Goal: Task Accomplishment & Management: Manage account settings

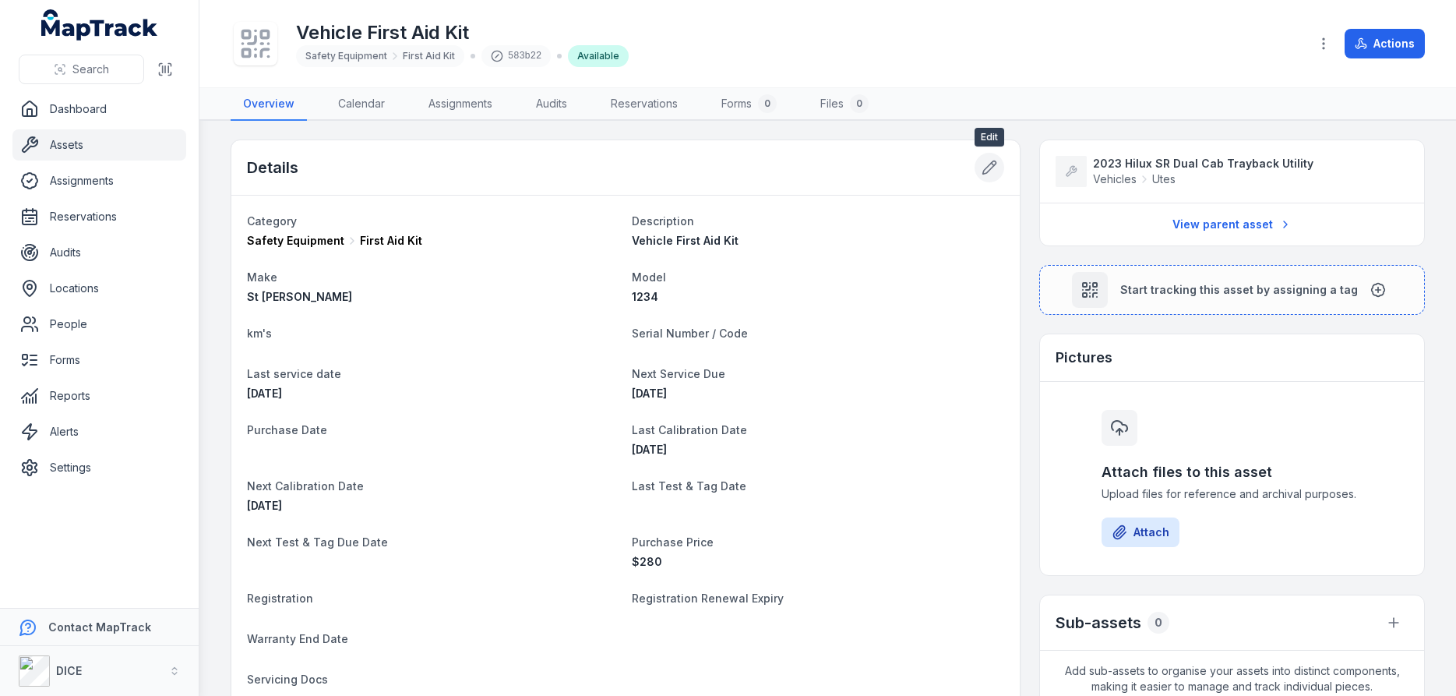
click at [989, 166] on icon at bounding box center [990, 168] width 16 height 16
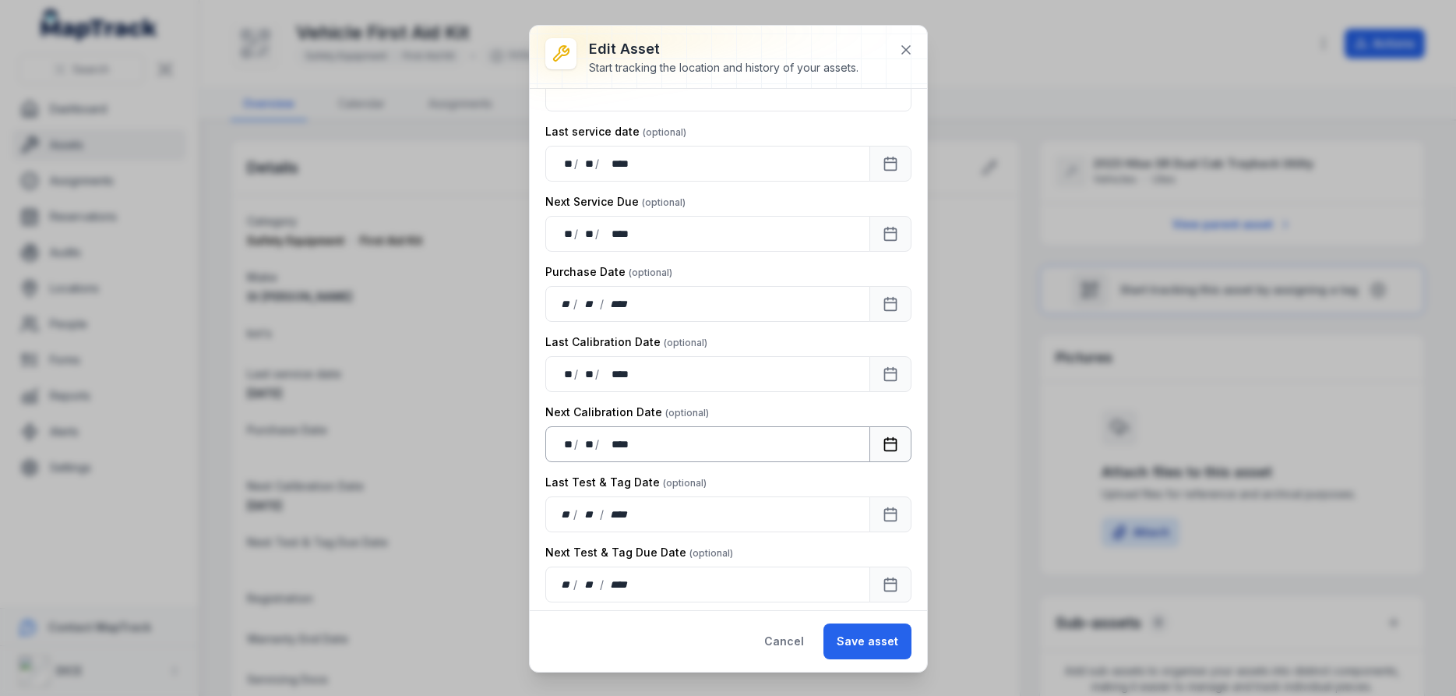
scroll to position [467, 0]
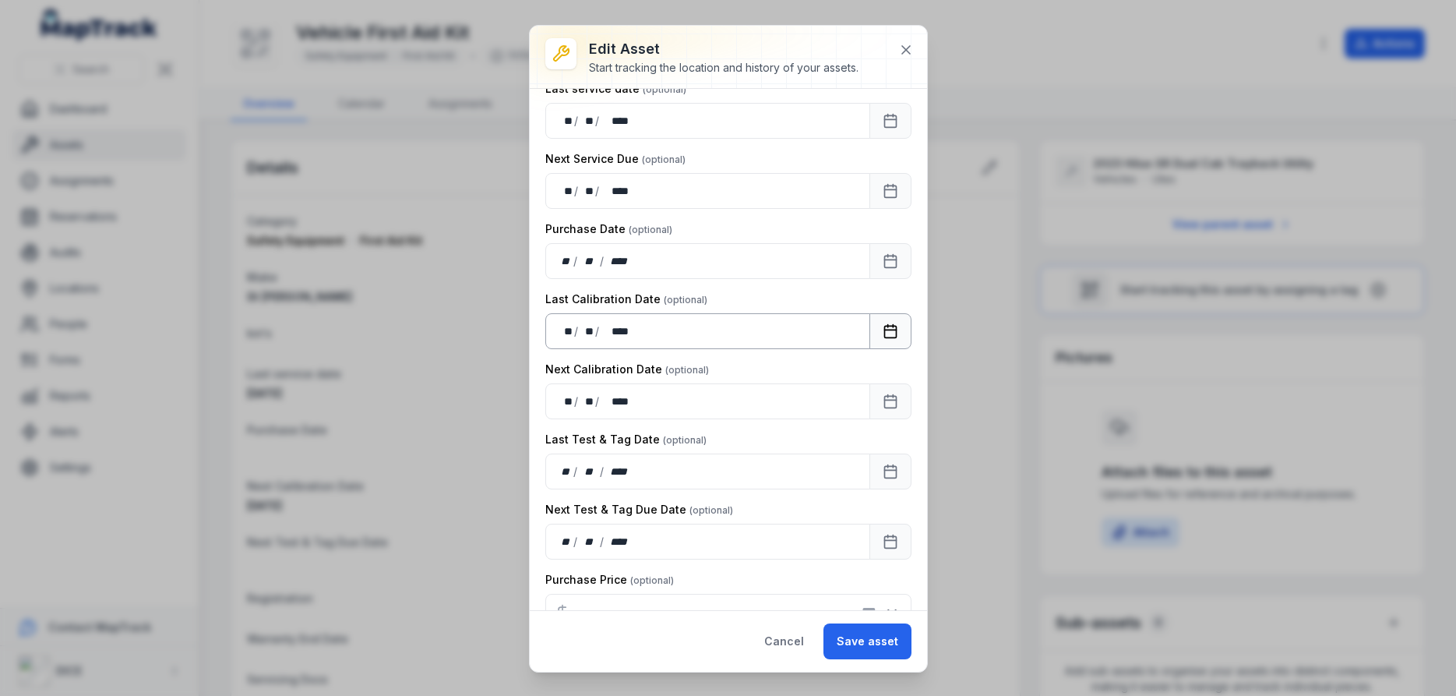
click at [893, 332] on icon "Calendar" at bounding box center [891, 331] width 16 height 16
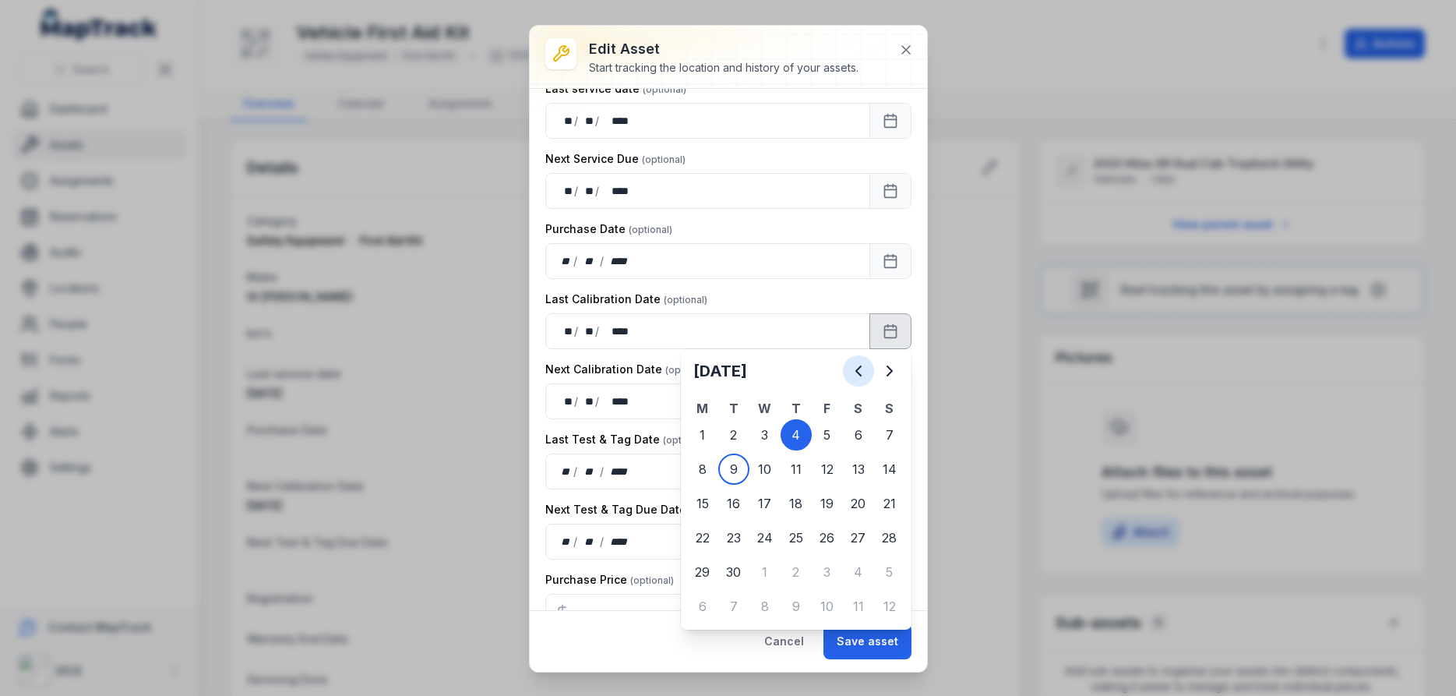
click at [857, 369] on icon "Previous" at bounding box center [858, 370] width 5 height 9
click at [858, 369] on icon "Previous" at bounding box center [858, 370] width 5 height 9
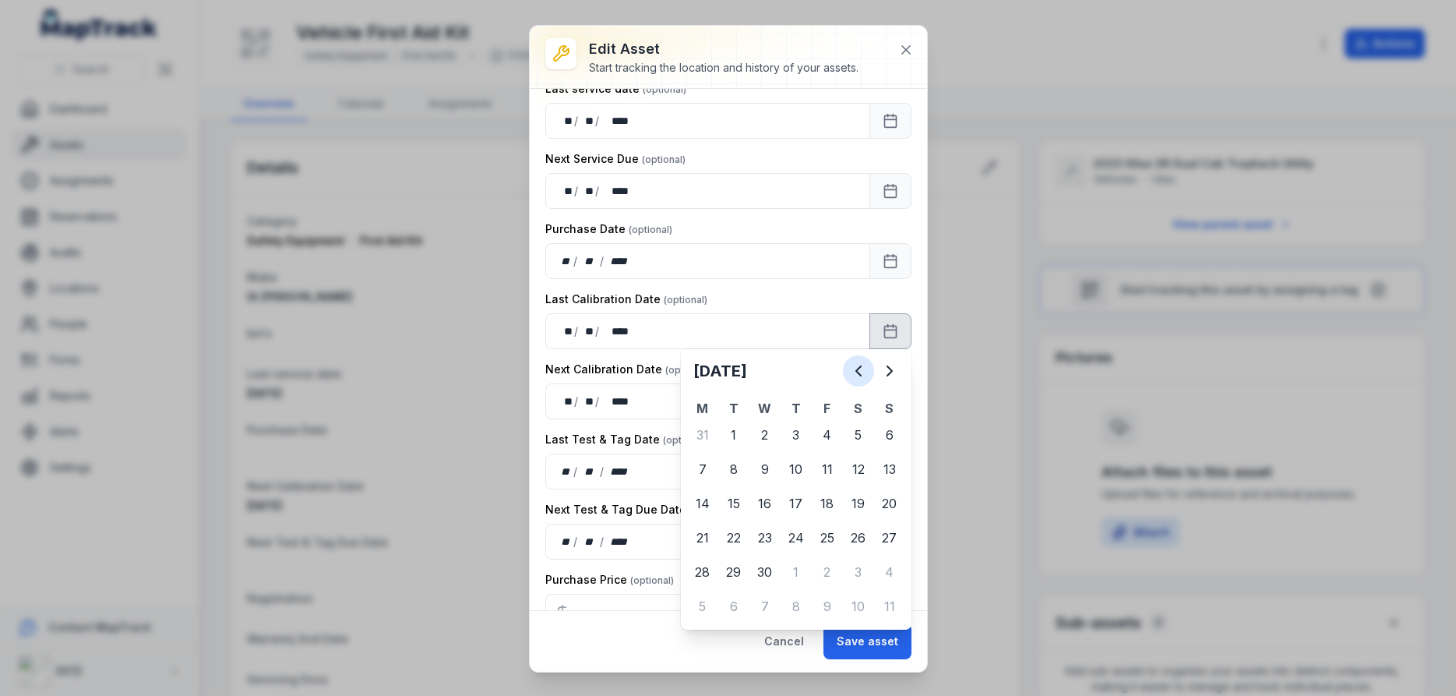
click at [858, 369] on icon "Previous" at bounding box center [858, 370] width 5 height 9
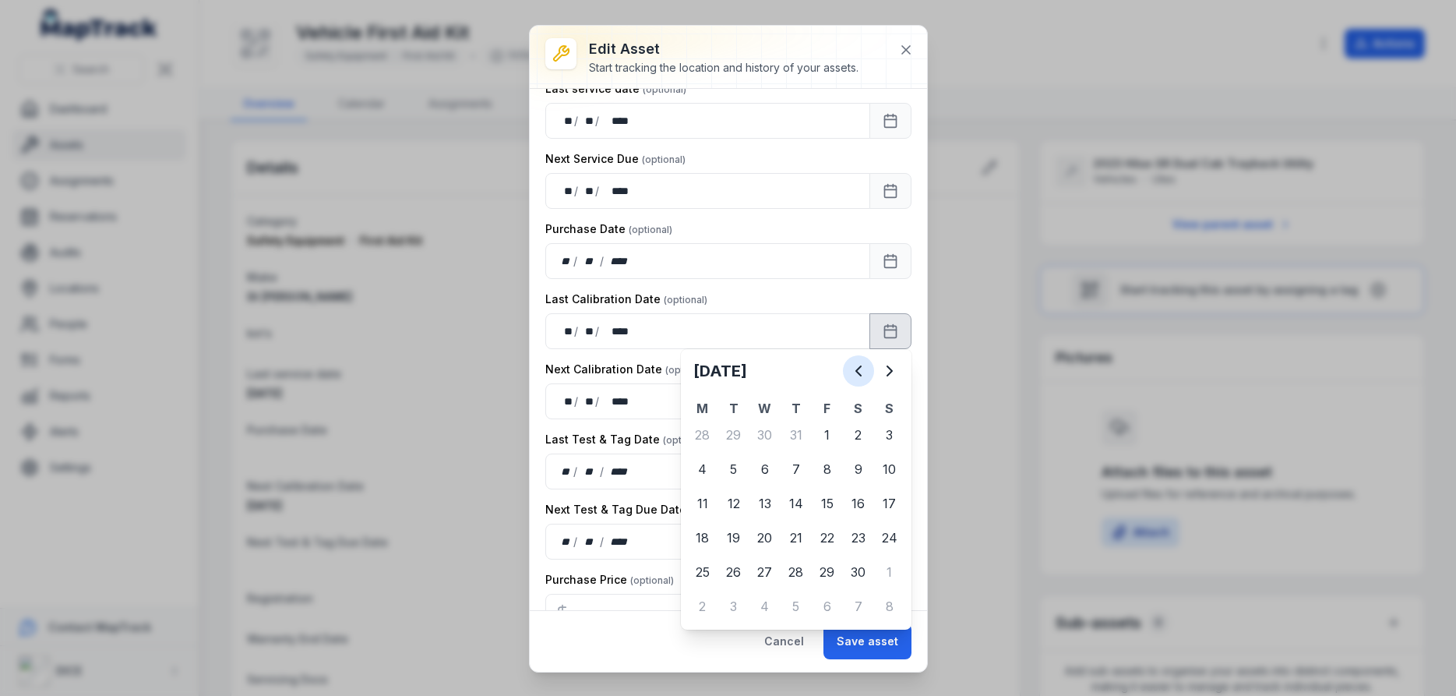
click at [858, 369] on icon "Previous" at bounding box center [858, 370] width 5 height 9
click at [890, 369] on icon "Next" at bounding box center [889, 370] width 5 height 9
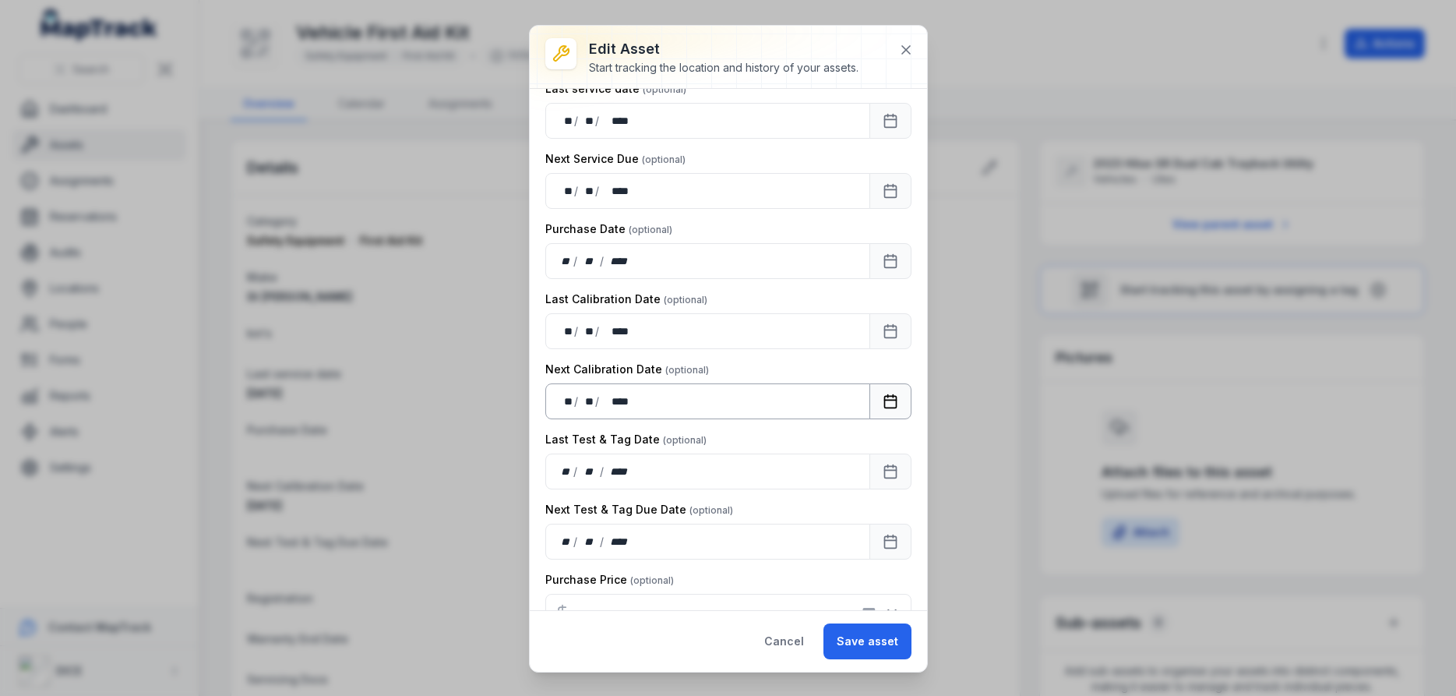
click at [889, 400] on icon "Calendar" at bounding box center [890, 400] width 12 height 0
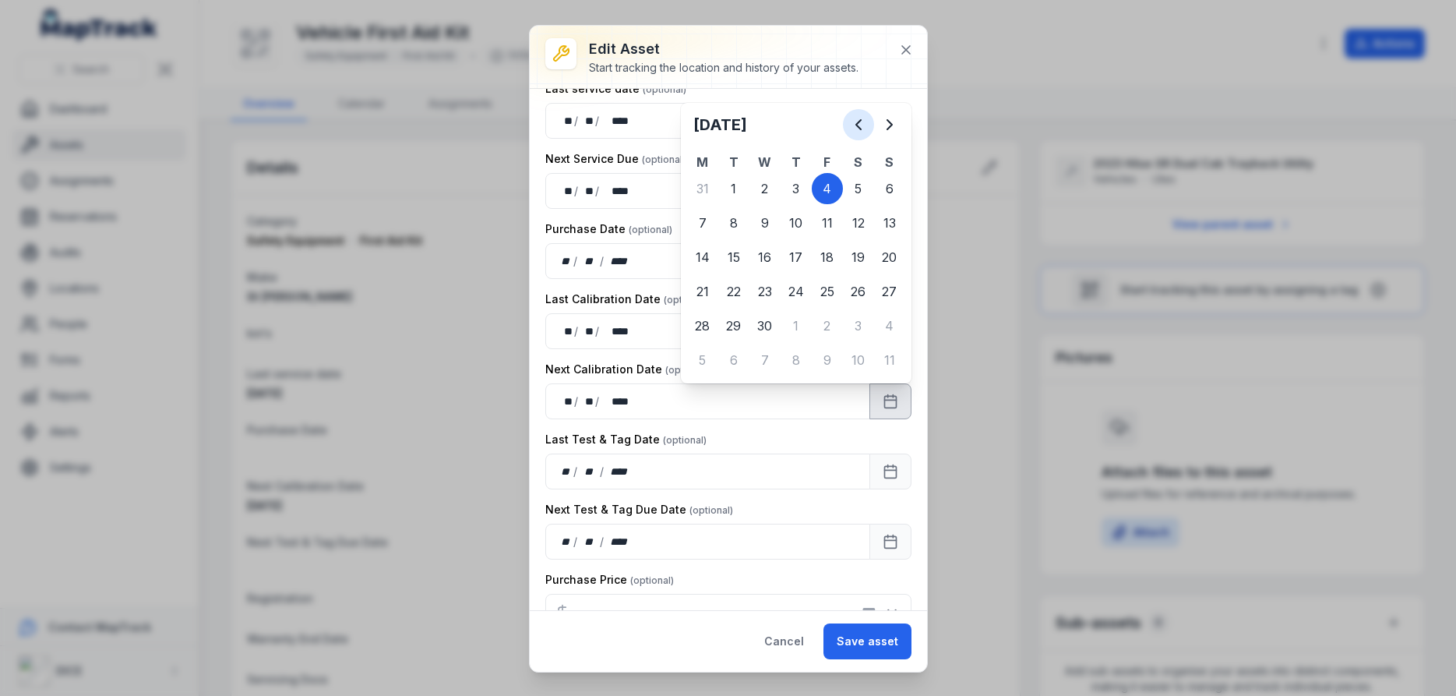
click at [857, 122] on icon "Previous" at bounding box center [858, 124] width 19 height 19
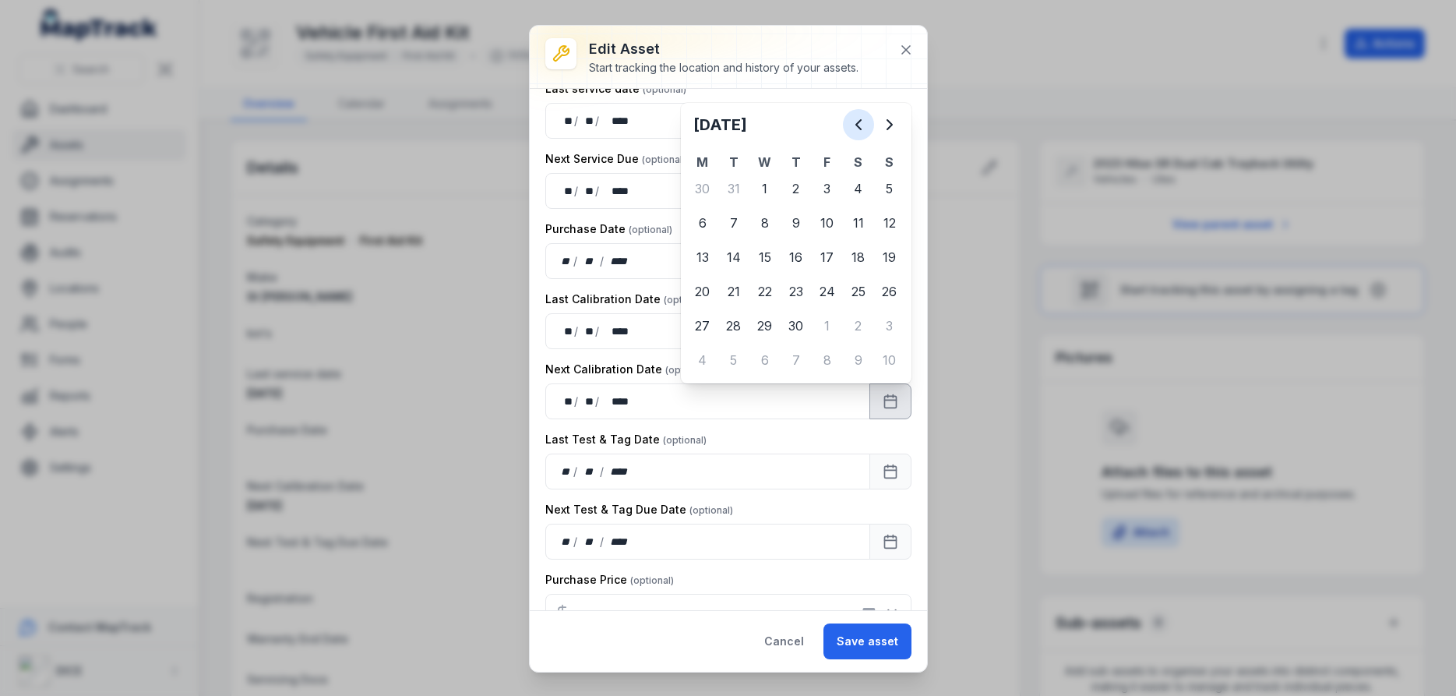
click at [857, 122] on icon "Previous" at bounding box center [858, 124] width 19 height 19
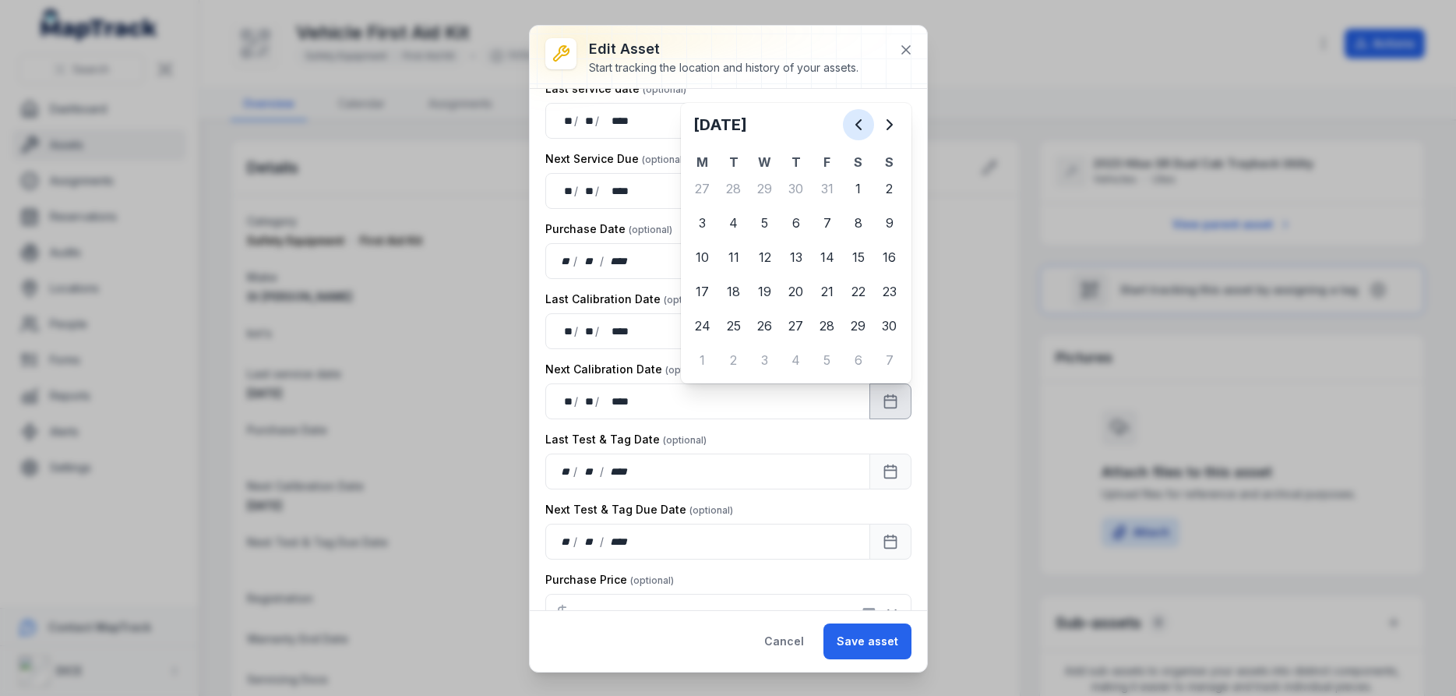
click at [857, 122] on icon "Previous" at bounding box center [858, 124] width 19 height 19
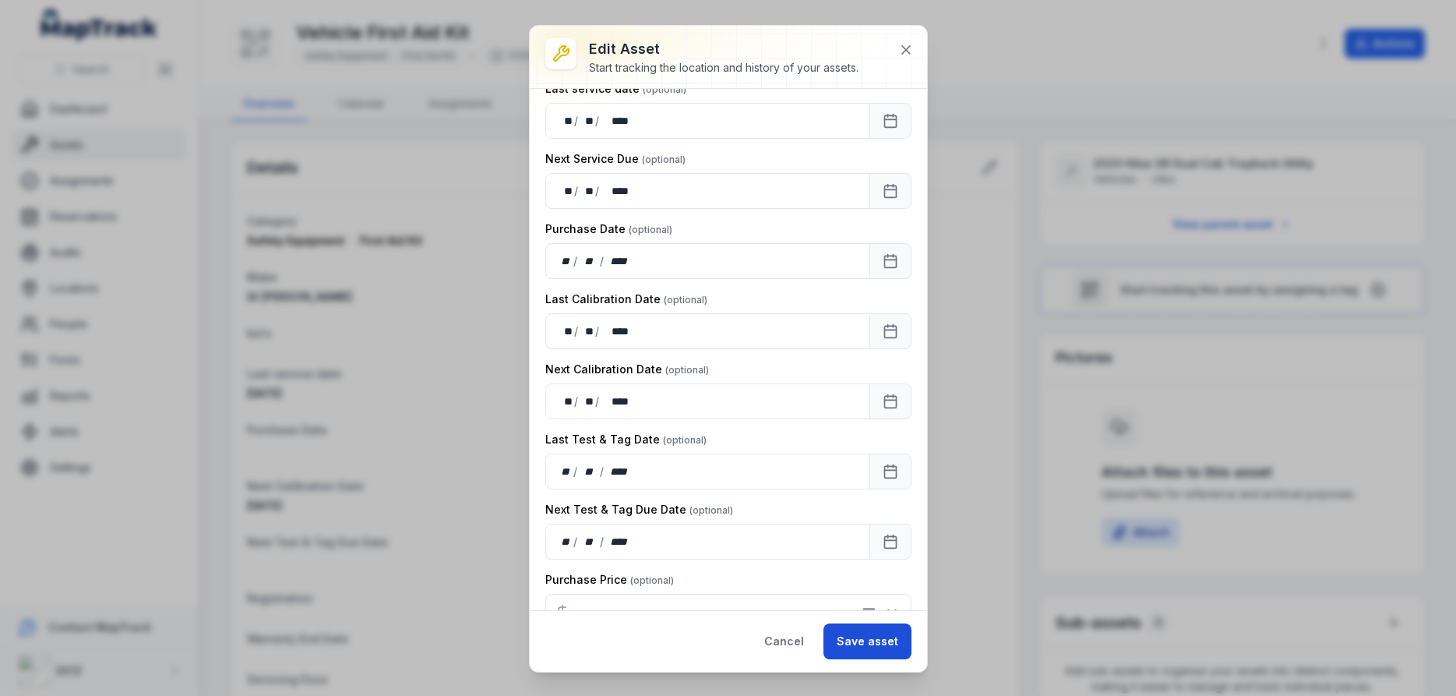
click at [879, 644] on button "Save asset" at bounding box center [867, 641] width 88 height 36
